Goal: Information Seeking & Learning: Learn about a topic

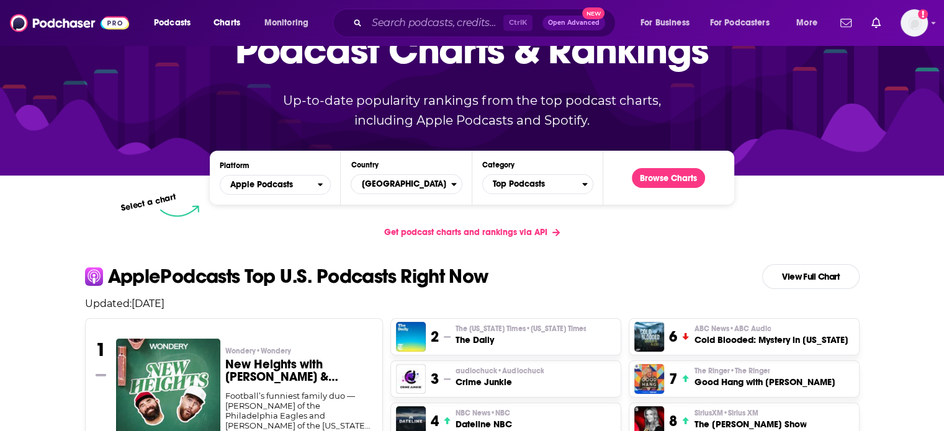
scroll to position [124, 0]
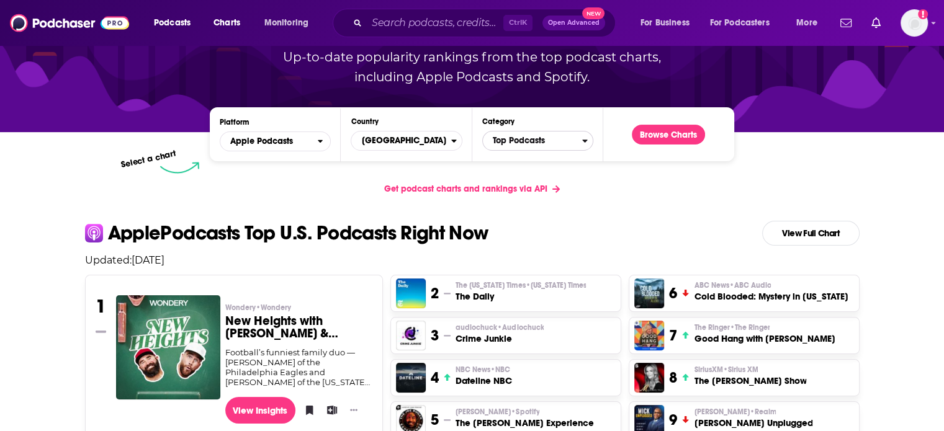
click at [550, 143] on span "Top Podcasts" at bounding box center [532, 140] width 99 height 21
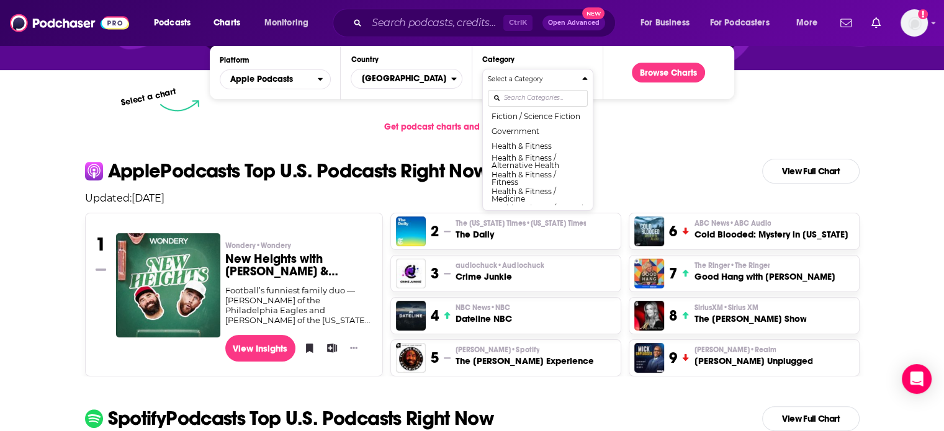
scroll to position [422, 0]
click at [535, 143] on button "Health & Fitness" at bounding box center [538, 137] width 100 height 15
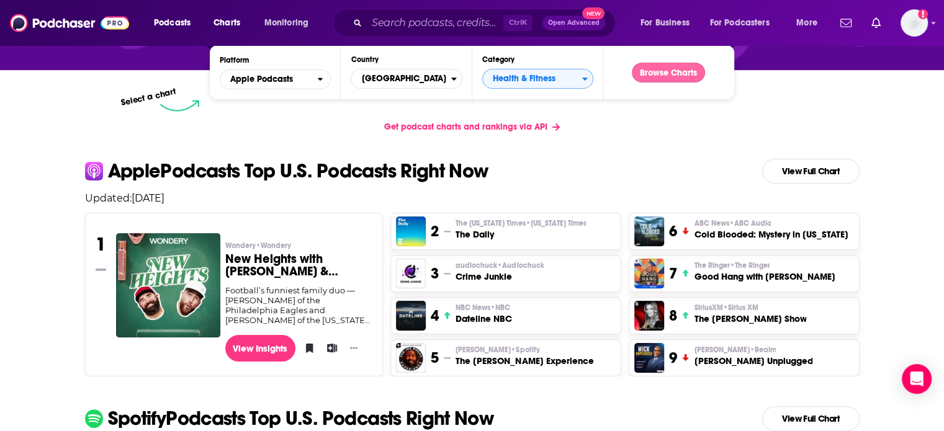
click at [659, 69] on button "Browse Charts" at bounding box center [668, 73] width 73 height 20
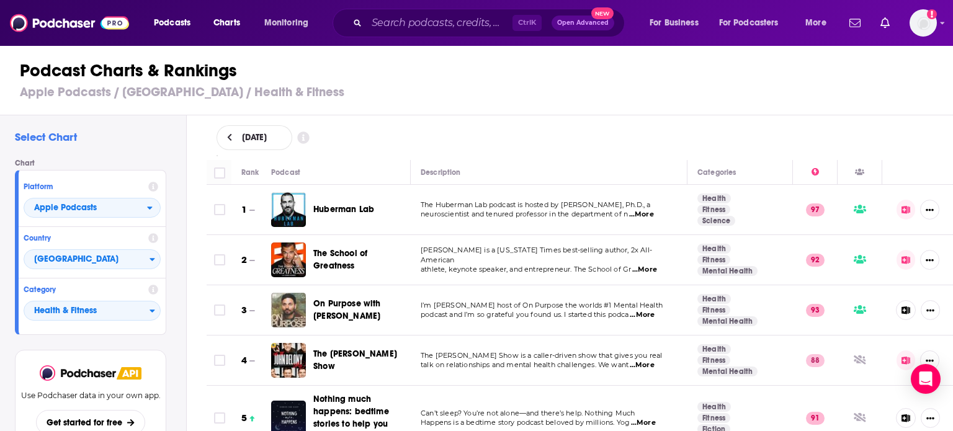
click at [654, 217] on span "...More" at bounding box center [641, 215] width 25 height 10
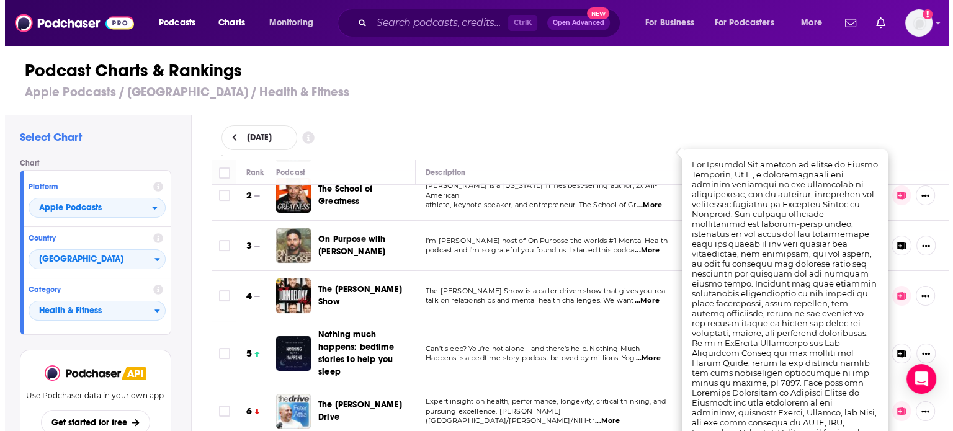
scroll to position [62, 0]
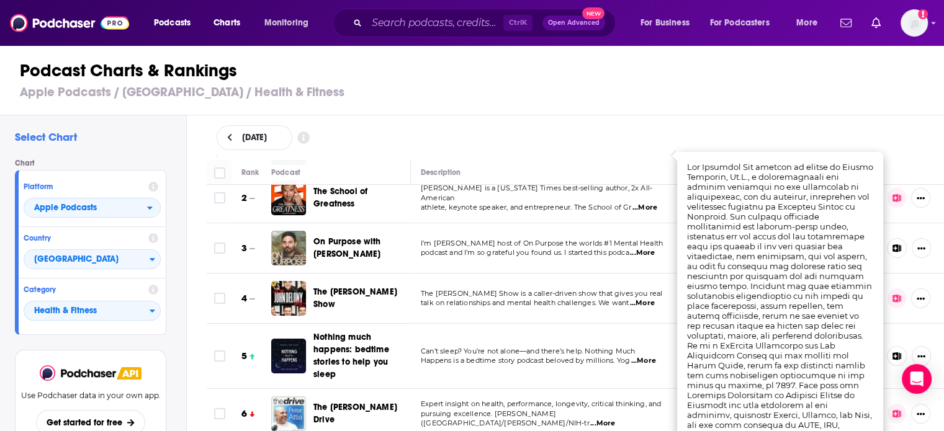
click at [494, 300] on span "talk on relationships and mental health challenges. We want" at bounding box center [525, 303] width 208 height 9
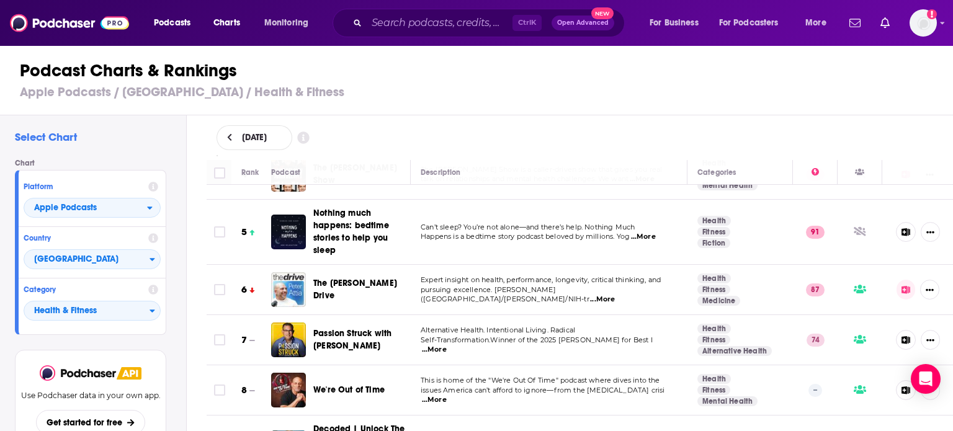
scroll to position [248, 0]
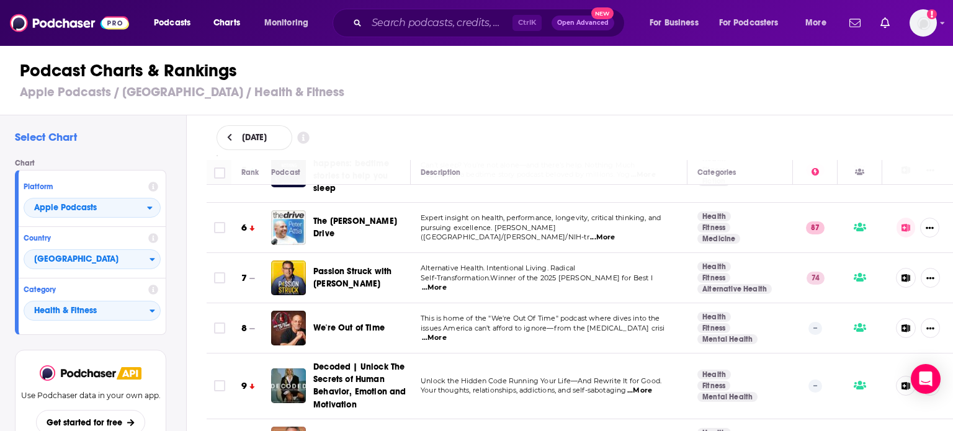
click at [447, 285] on span "...More" at bounding box center [434, 288] width 25 height 10
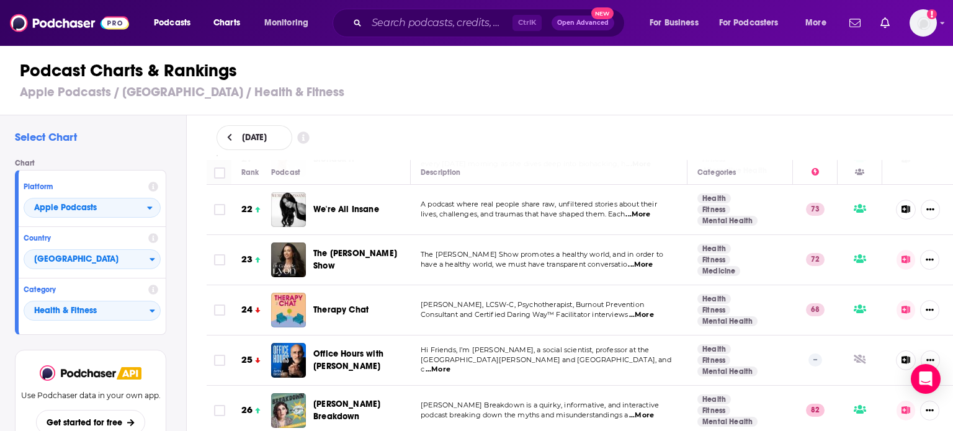
scroll to position [1055, 0]
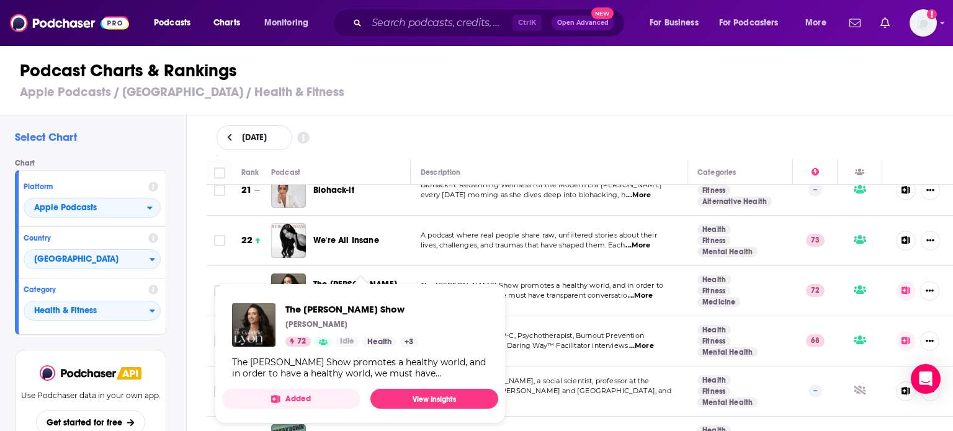
click at [606, 300] on td "The [PERSON_NAME] Show promotes a healthy world, and in order to have a healthy…" at bounding box center [549, 291] width 277 height 50
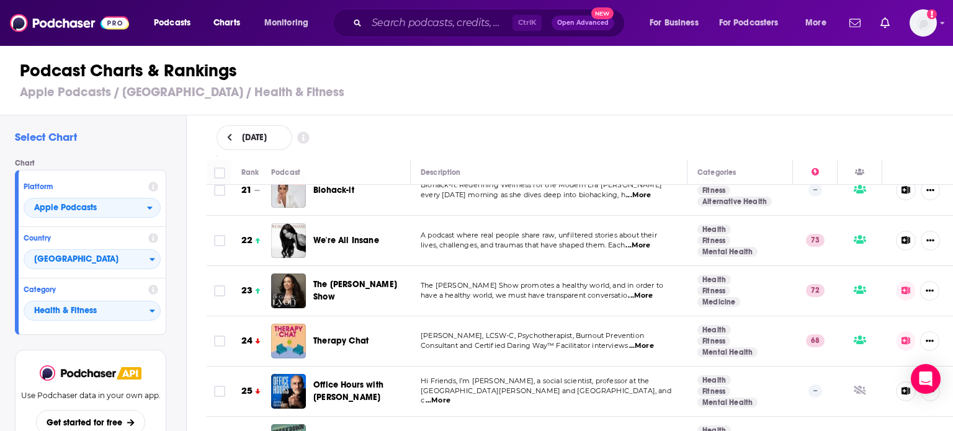
click at [645, 297] on span "...More" at bounding box center [640, 296] width 25 height 10
click at [515, 130] on div "[DATE]" at bounding box center [580, 137] width 727 height 25
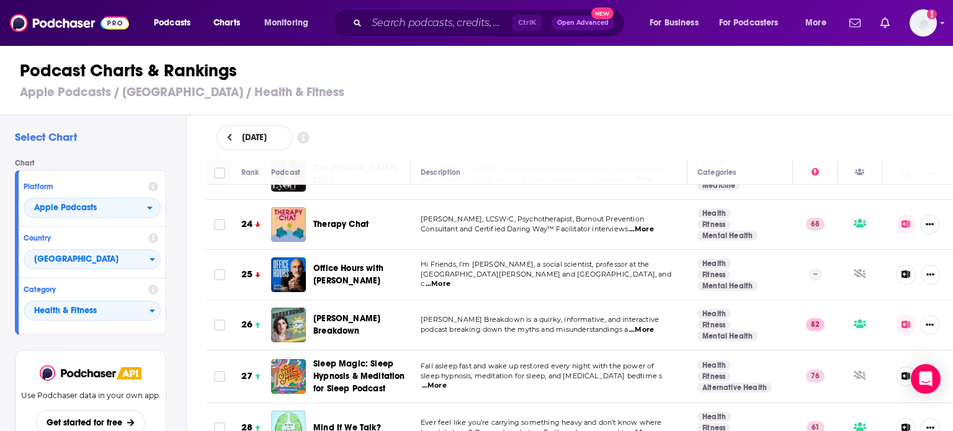
scroll to position [1179, 0]
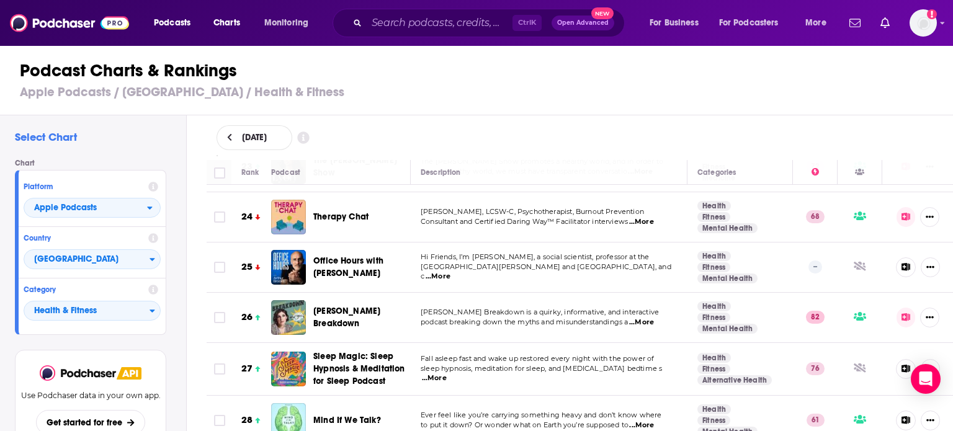
click at [451, 272] on span "...More" at bounding box center [438, 277] width 25 height 10
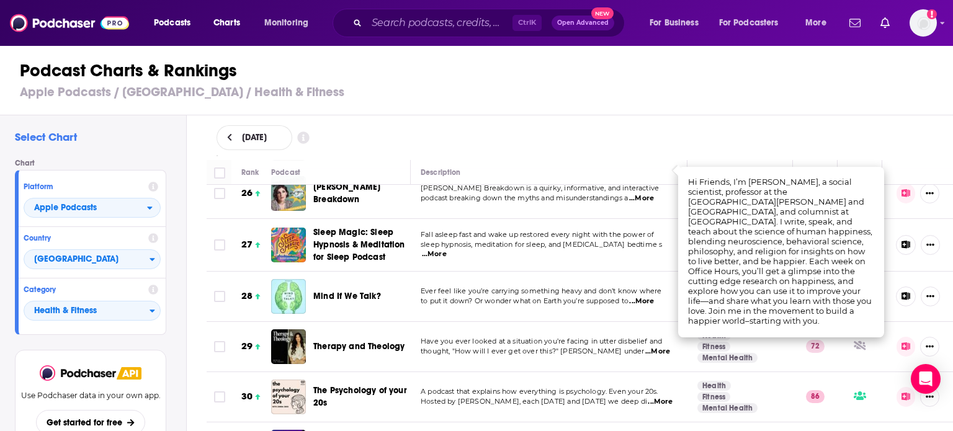
scroll to position [1241, 0]
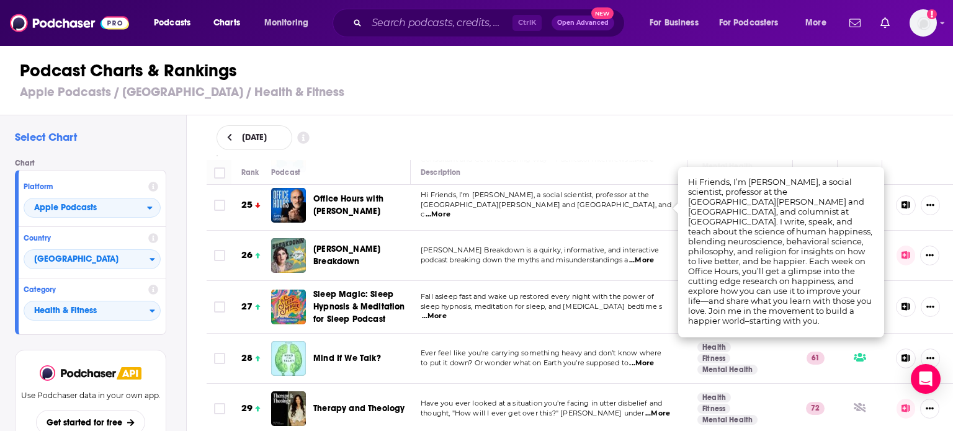
click at [645, 263] on span "...More" at bounding box center [641, 261] width 25 height 10
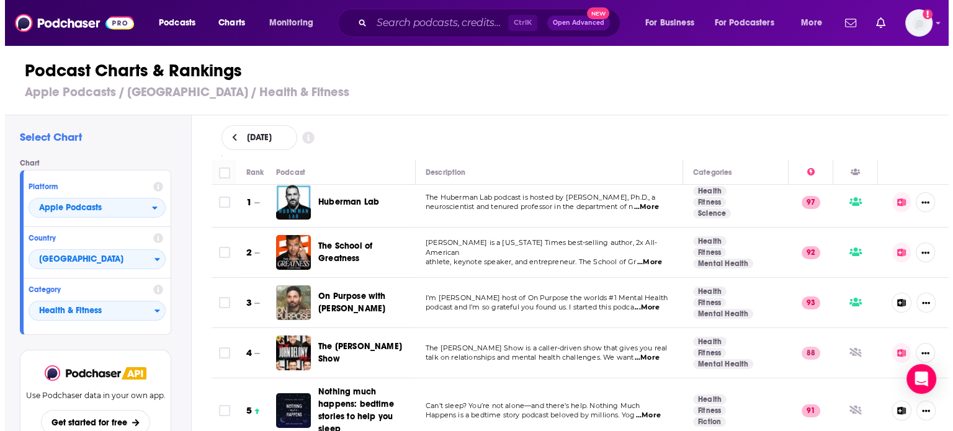
scroll to position [0, 0]
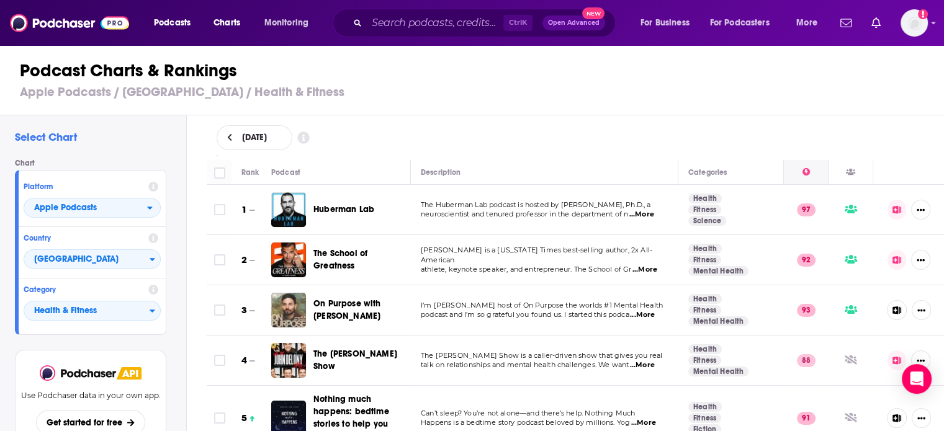
click at [807, 173] on icon at bounding box center [805, 171] width 7 height 7
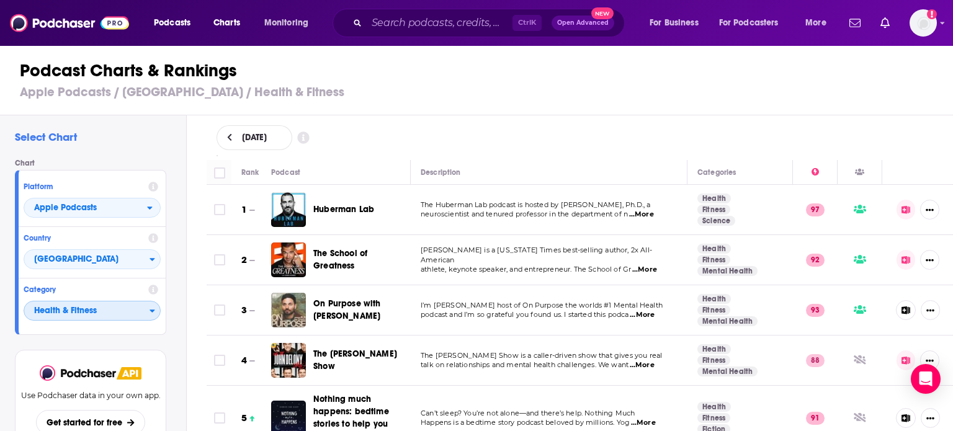
click at [136, 313] on span "Health & Fitness" at bounding box center [86, 311] width 125 height 21
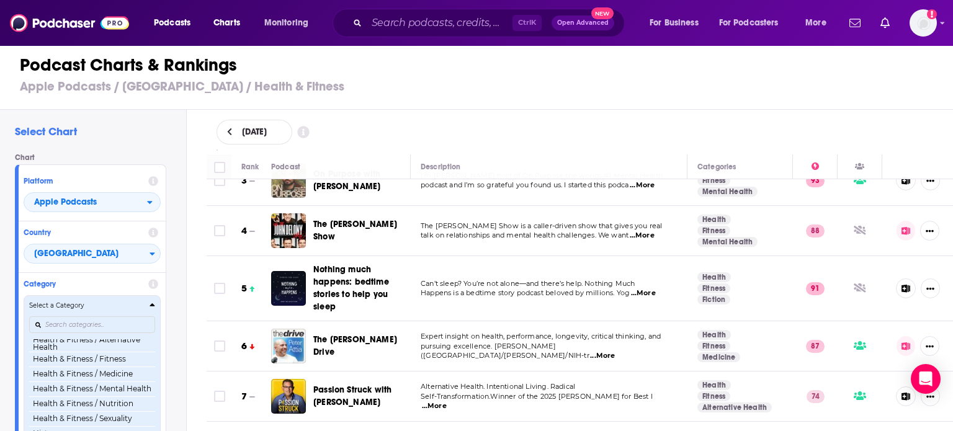
scroll to position [411, 0]
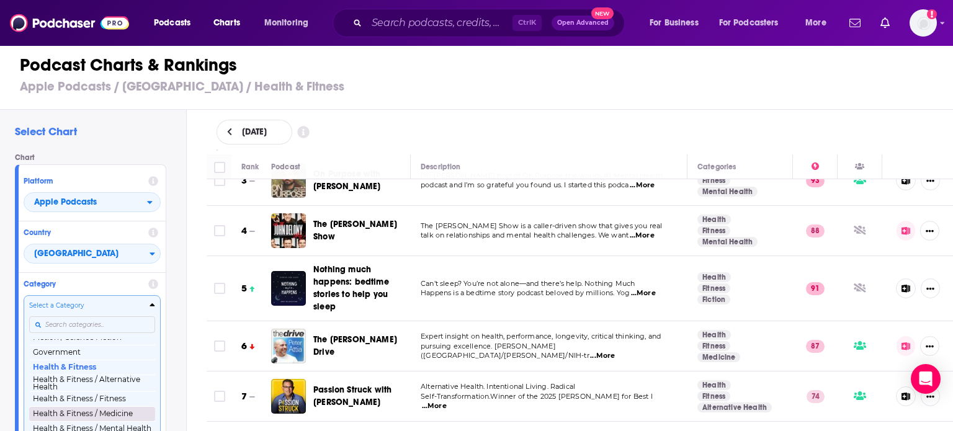
click at [127, 418] on button "Health & Fitness / Medicine" at bounding box center [92, 413] width 126 height 15
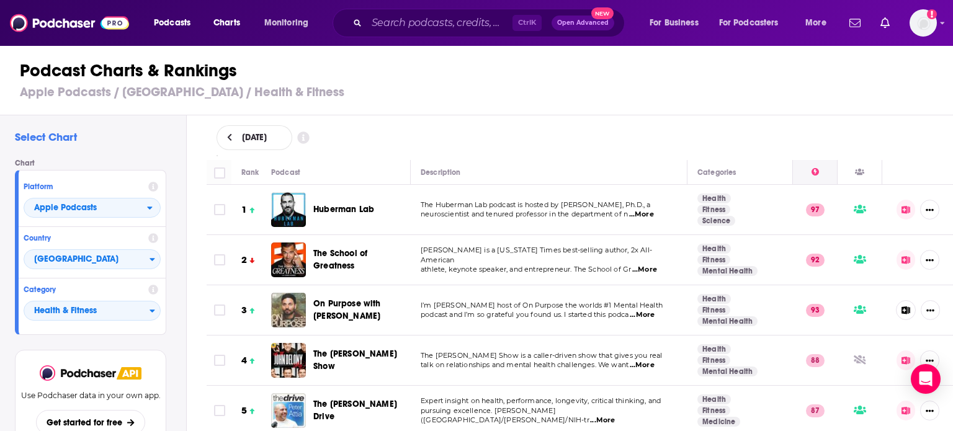
click at [812, 173] on icon at bounding box center [815, 171] width 7 height 7
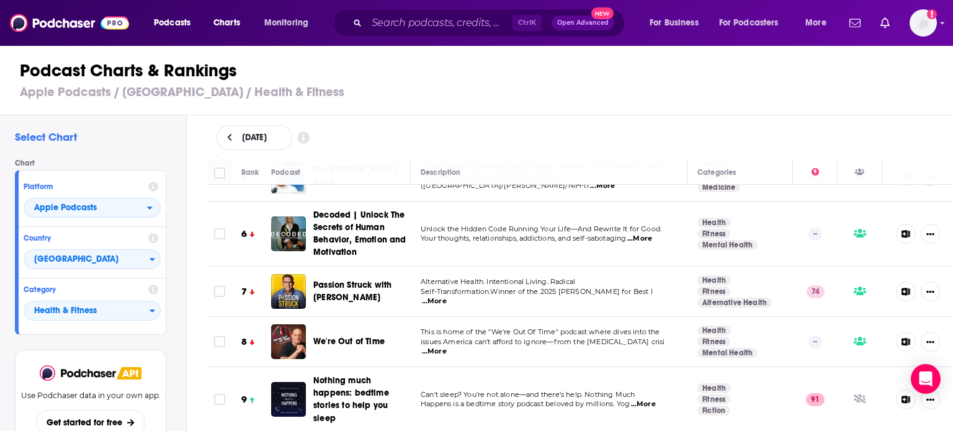
scroll to position [372, 0]
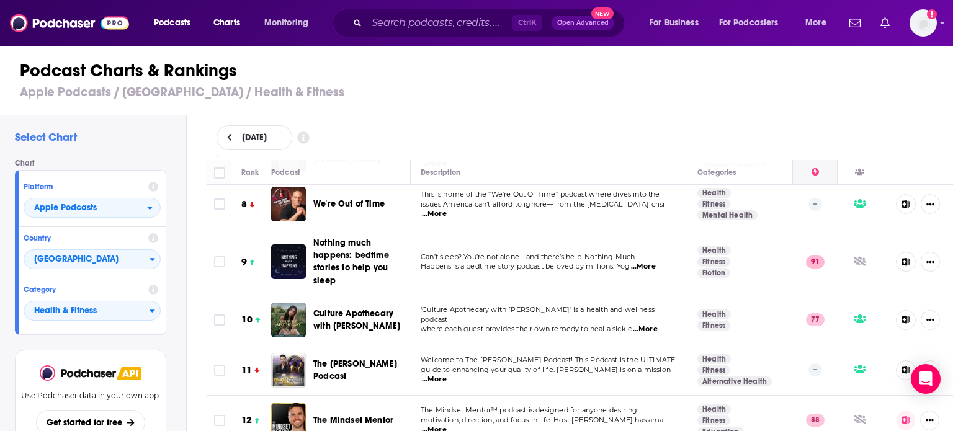
click at [812, 173] on icon at bounding box center [815, 171] width 7 height 7
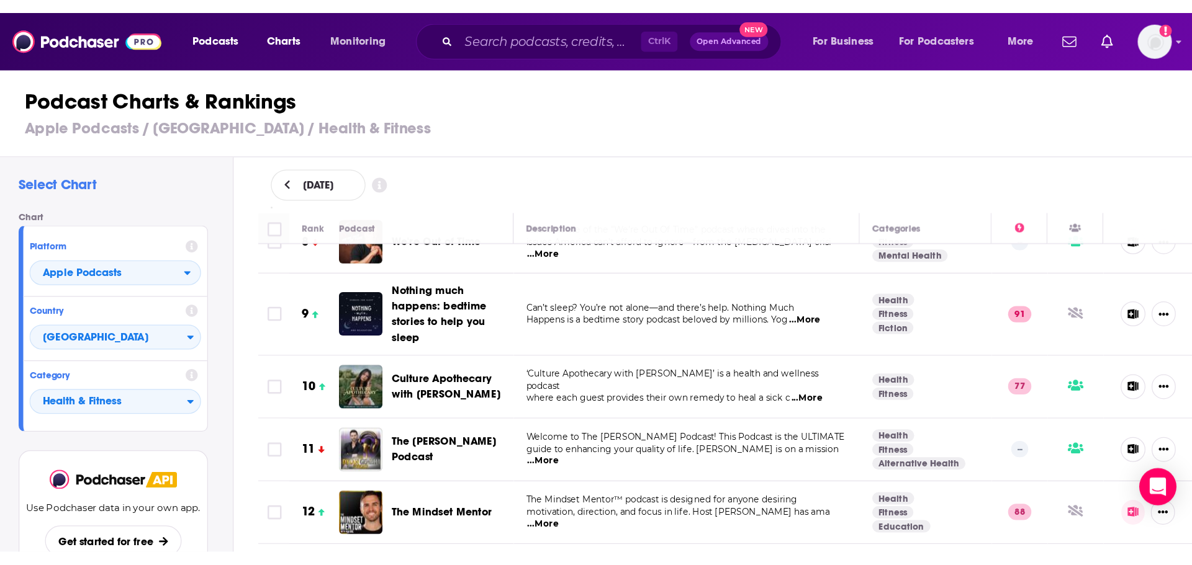
scroll to position [0, 0]
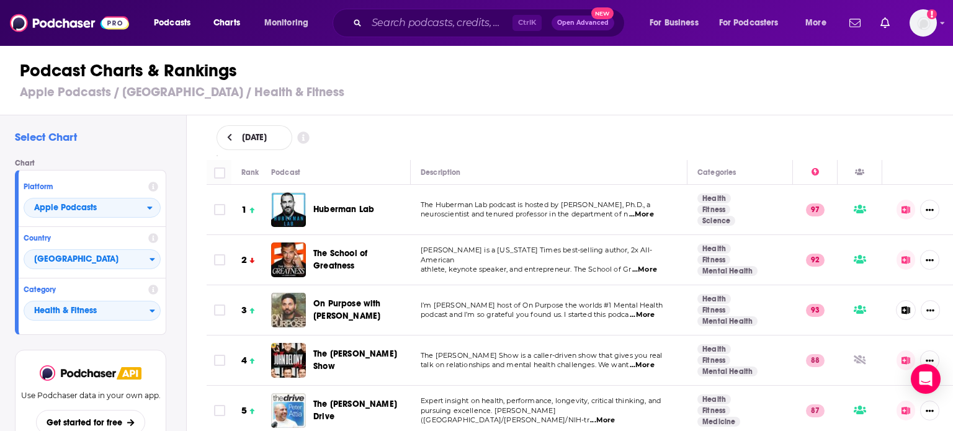
click at [411, 33] on div "Ctrl K Open Advanced New" at bounding box center [479, 23] width 292 height 29
click at [411, 27] on input "Search podcasts, credits, & more..." at bounding box center [440, 23] width 146 height 20
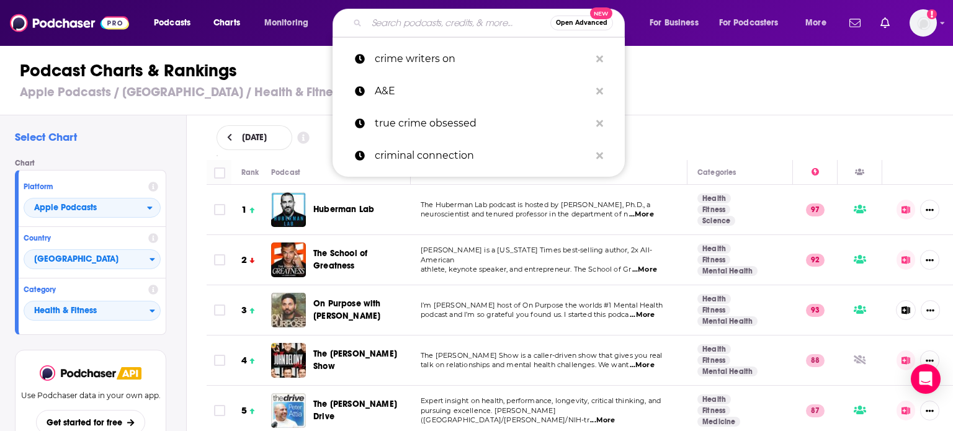
type input "m"
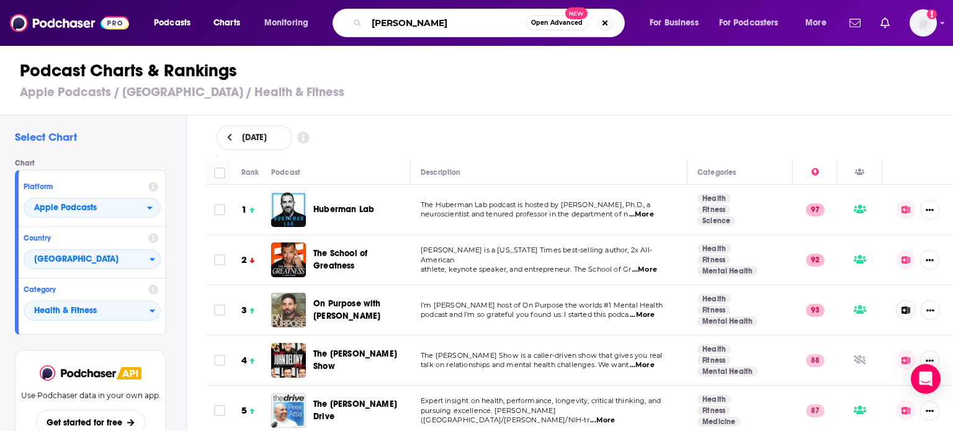
type input "[PERSON_NAME]"
